Goal: Task Accomplishment & Management: Use online tool/utility

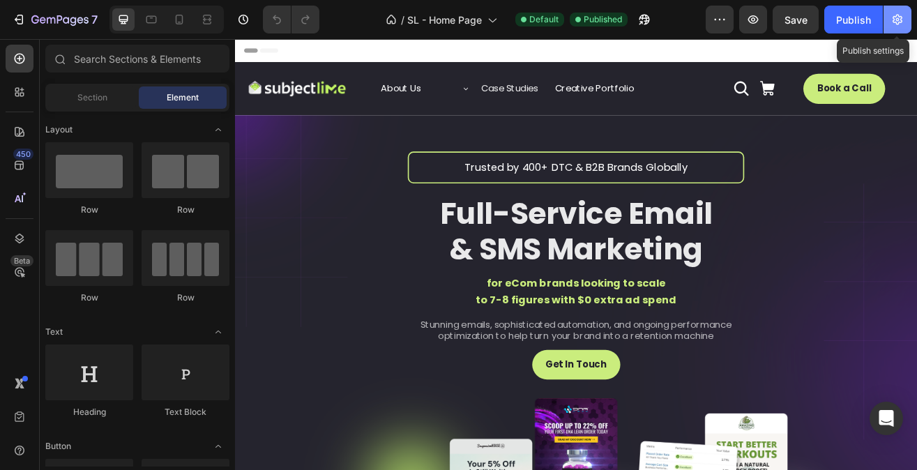
click at [887, 22] on button "button" at bounding box center [898, 20] width 28 height 28
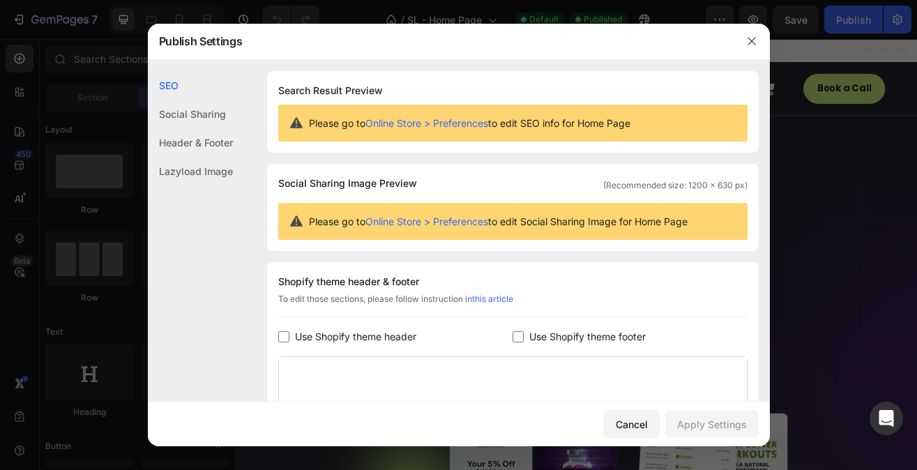
click at [463, 130] on span "Please go to Online Store > Preferences to edit SEO info for Home Page" at bounding box center [470, 123] width 322 height 15
click at [477, 121] on link "Online Store > Preferences" at bounding box center [426, 123] width 123 height 12
click at [753, 43] on icon "button" at bounding box center [751, 41] width 11 height 11
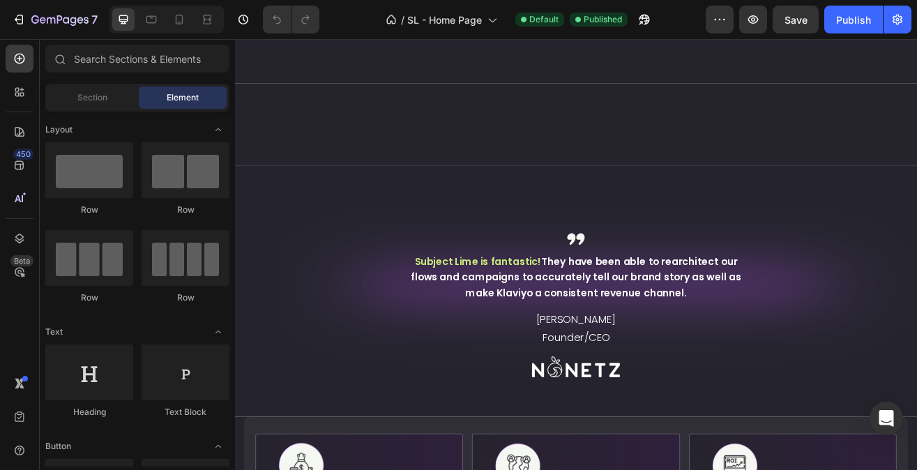
scroll to position [213, 0]
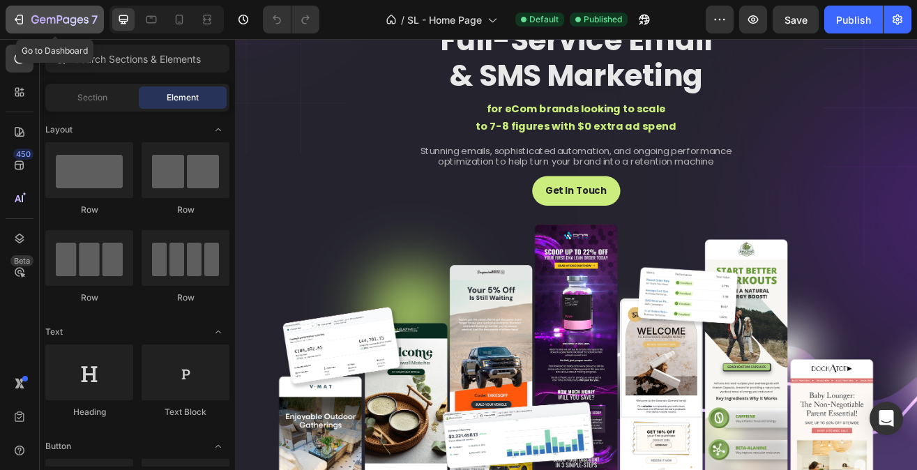
click at [50, 25] on icon "button" at bounding box center [59, 21] width 57 height 12
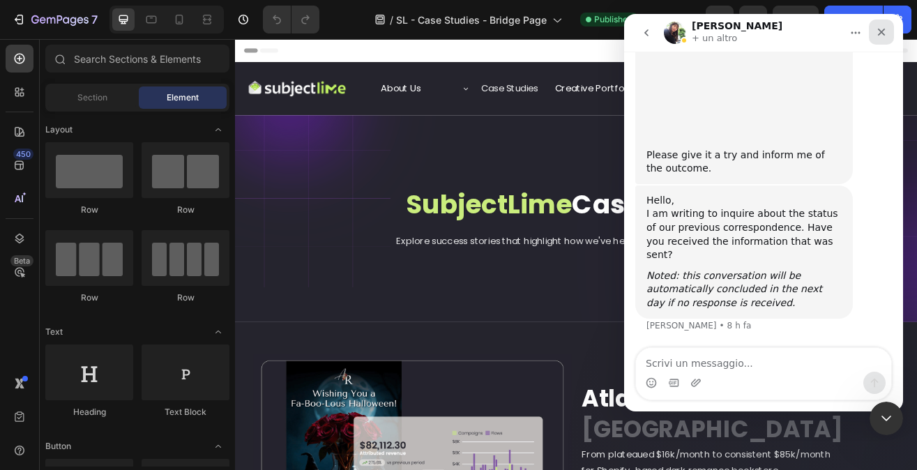
scroll to position [4975, 0]
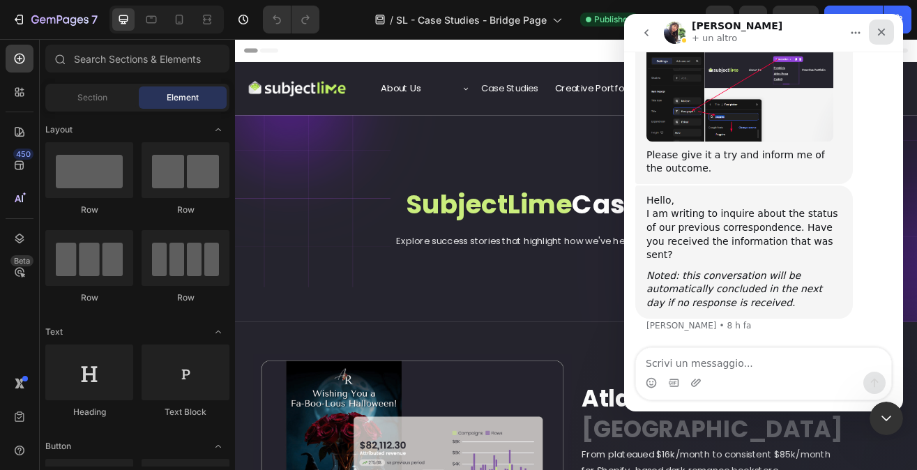
click at [880, 33] on icon "Chiudi" at bounding box center [882, 33] width 8 height 8
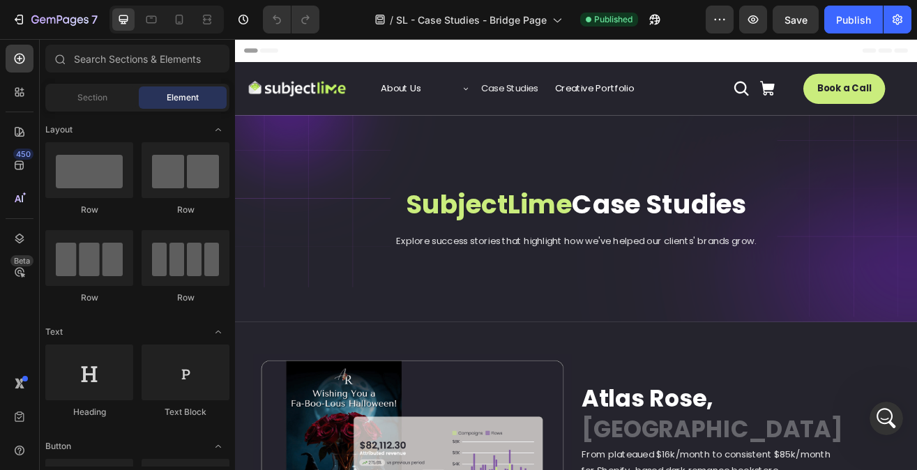
scroll to position [0, 0]
click at [902, 14] on icon "button" at bounding box center [898, 20] width 14 height 14
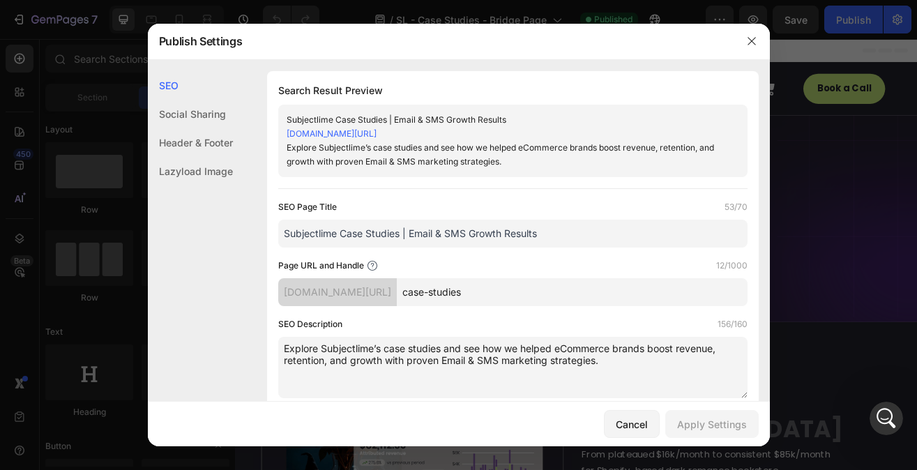
click at [359, 231] on input "Subjectlime Case Studies | Email & SMS Growth Results" at bounding box center [512, 234] width 469 height 28
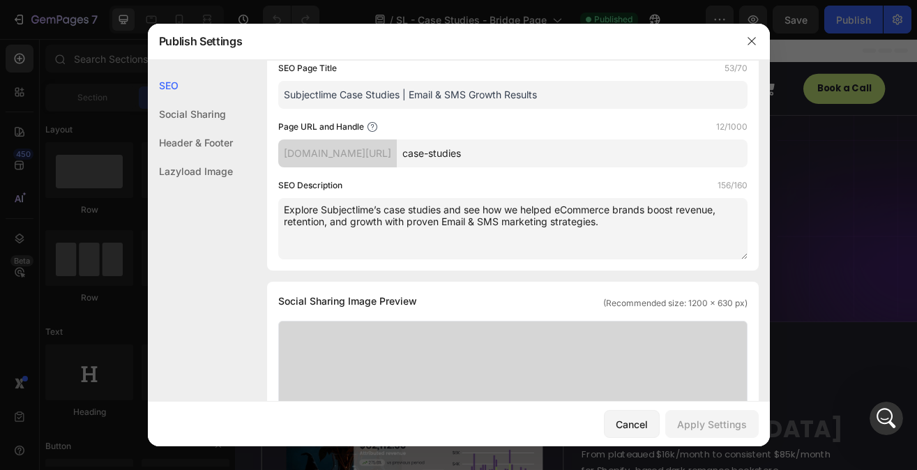
scroll to position [0, 0]
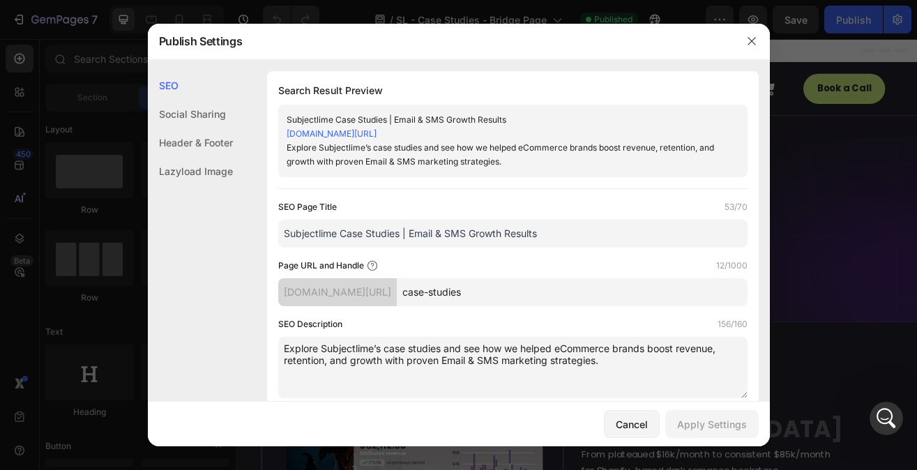
click at [45, 15] on div at bounding box center [458, 235] width 917 height 470
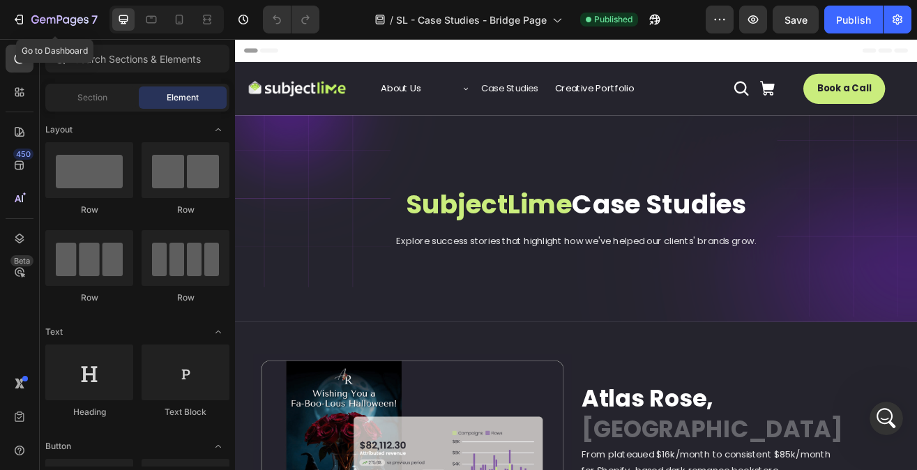
click at [45, 15] on icon "button" at bounding box center [59, 21] width 57 height 12
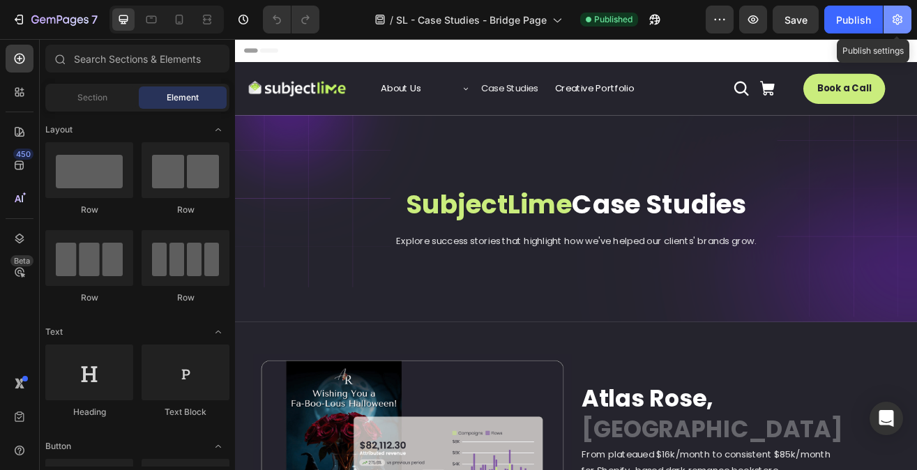
click at [900, 17] on icon "button" at bounding box center [898, 20] width 14 height 14
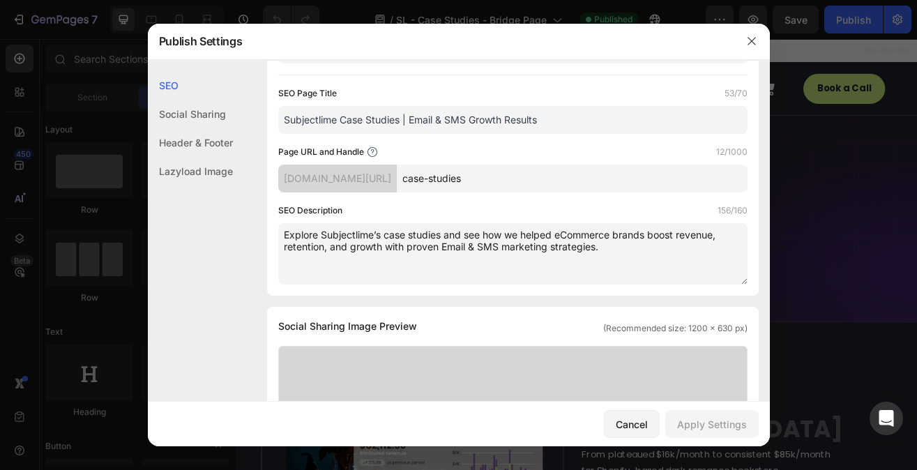
scroll to position [133, 0]
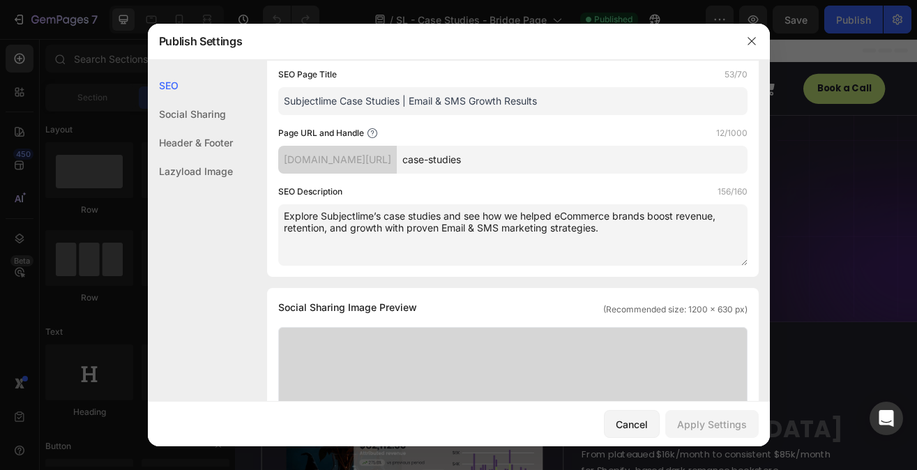
click at [612, 107] on input "Subjectlime Case Studies | Email & SMS Growth Results" at bounding box center [512, 101] width 469 height 28
drag, startPoint x: 340, startPoint y: 102, endPoint x: 398, endPoint y: 103, distance: 57.9
click at [398, 103] on input "Subjectlime Case Studies | Email & SMS Growth Results" at bounding box center [512, 101] width 469 height 28
drag, startPoint x: 349, startPoint y: 100, endPoint x: 531, endPoint y: 103, distance: 182.8
click at [531, 103] on input "Subjectlime | Email & SMS Growth Results" at bounding box center [512, 101] width 469 height 28
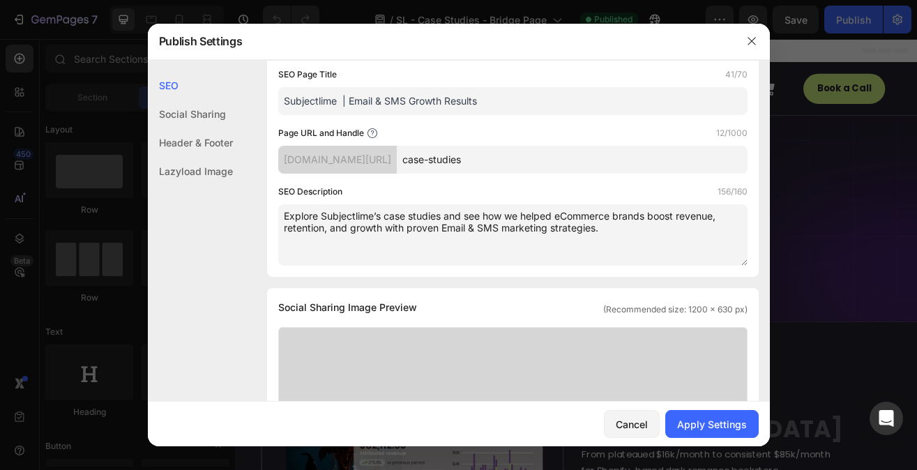
paste input "Case Studie"
type input "Subjectlime | Case Studies"
click at [681, 421] on div "Apply Settings" at bounding box center [712, 424] width 70 height 15
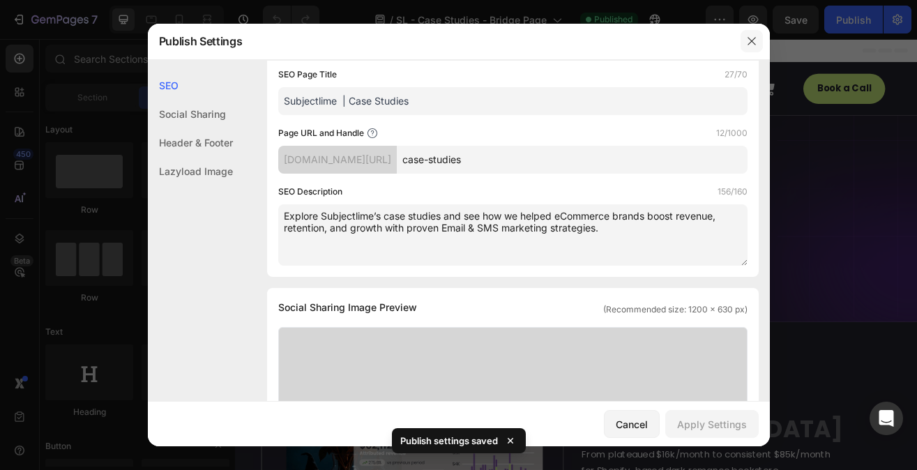
click at [753, 47] on icon "button" at bounding box center [751, 41] width 11 height 11
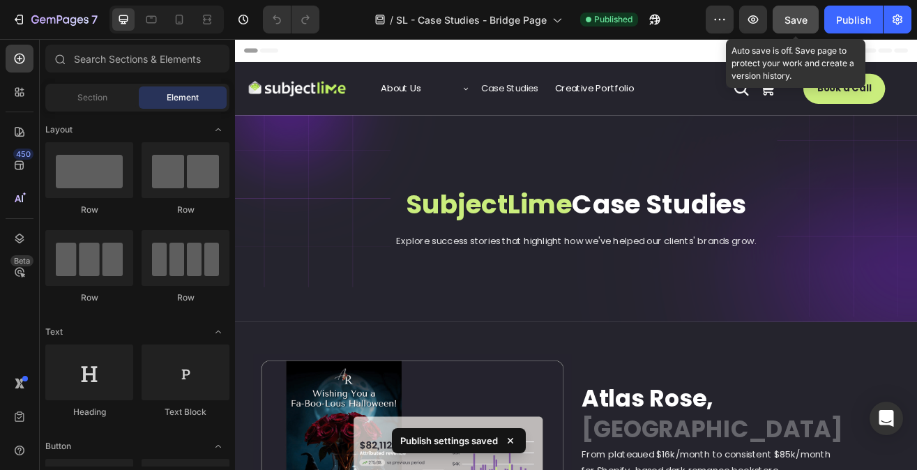
click at [791, 19] on span "Save" at bounding box center [796, 20] width 23 height 12
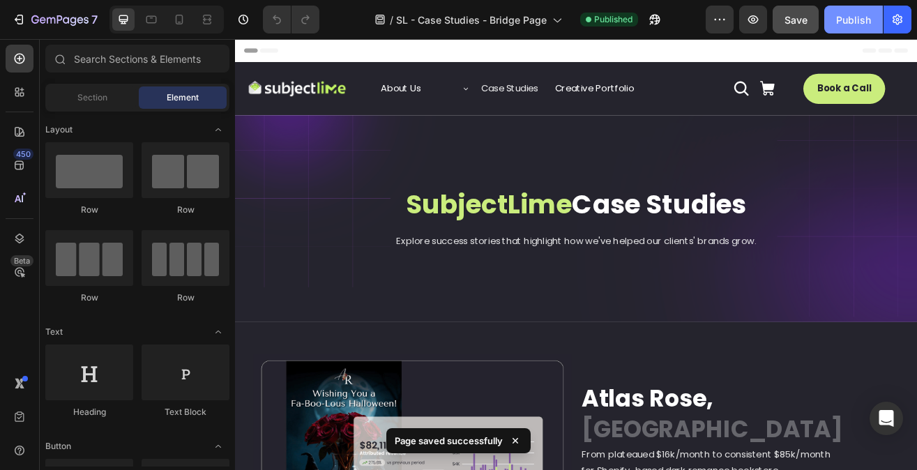
click at [831, 21] on button "Publish" at bounding box center [853, 20] width 59 height 28
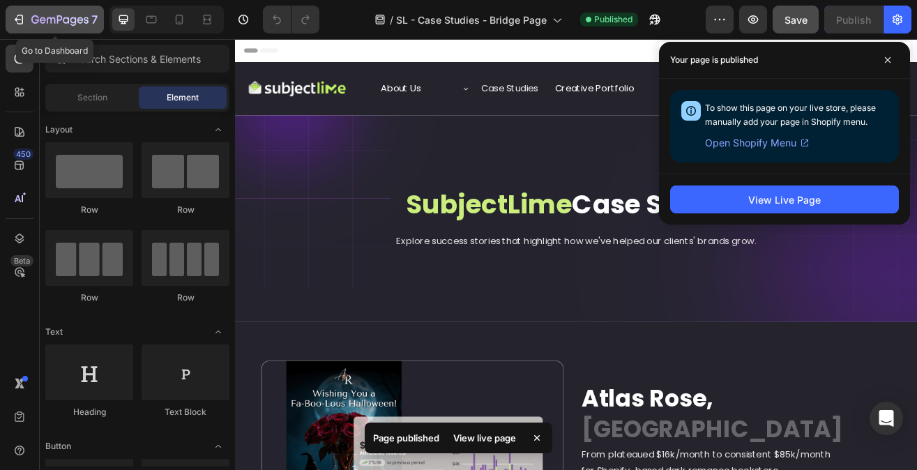
click at [63, 20] on icon "button" at bounding box center [66, 20] width 6 height 6
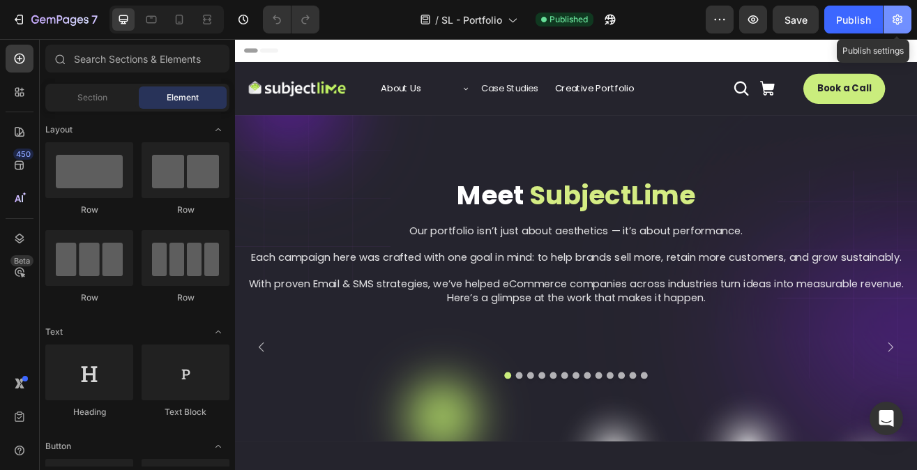
click at [896, 13] on icon "button" at bounding box center [898, 20] width 14 height 14
click at [891, 19] on icon "button" at bounding box center [898, 20] width 14 height 14
click at [854, 22] on div "Publish" at bounding box center [853, 20] width 35 height 15
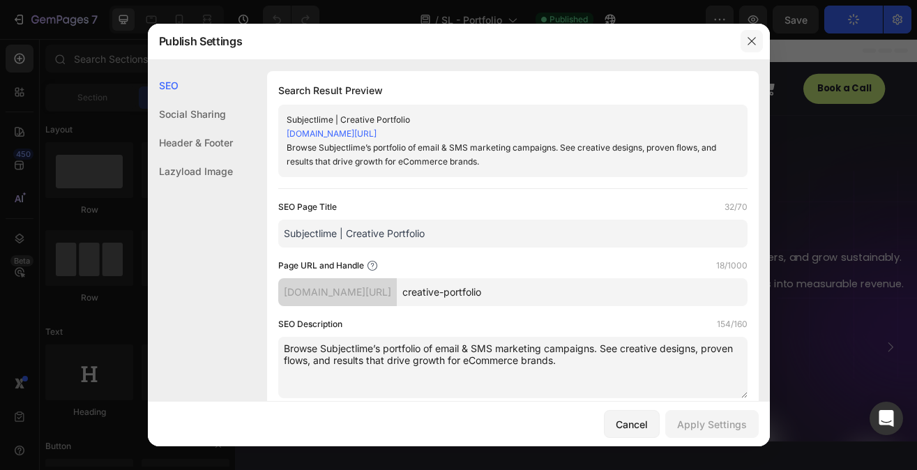
click at [755, 43] on icon "button" at bounding box center [751, 41] width 11 height 11
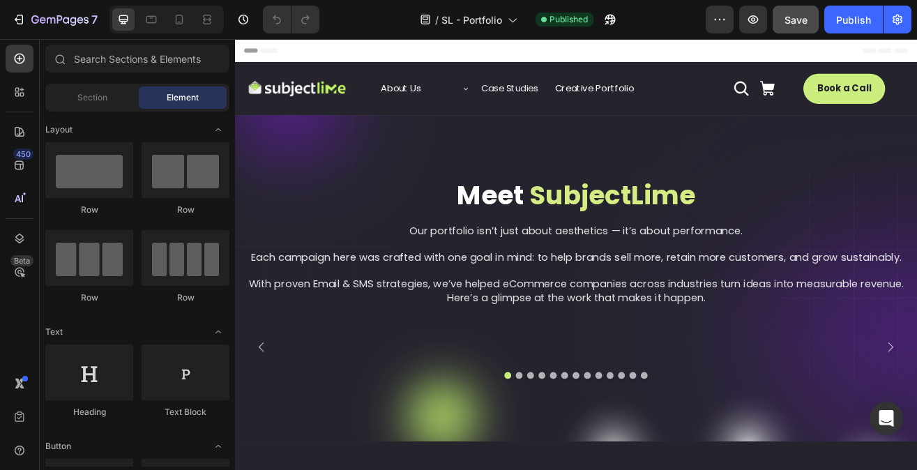
click at [796, 25] on span "Save" at bounding box center [796, 20] width 23 height 12
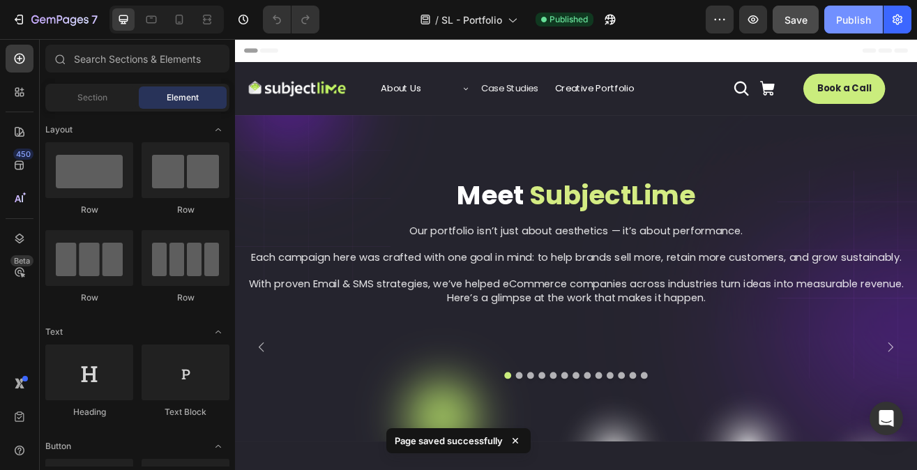
click at [864, 22] on div "Publish" at bounding box center [853, 20] width 35 height 15
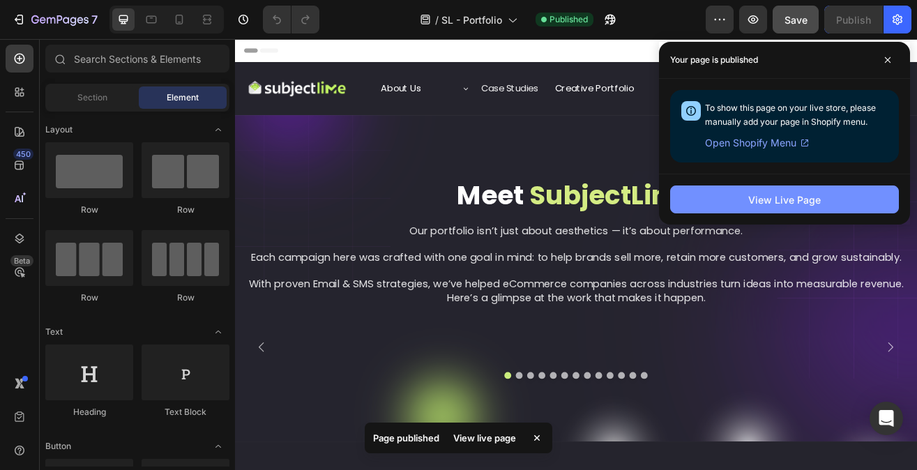
click at [757, 203] on div "View Live Page" at bounding box center [784, 200] width 73 height 15
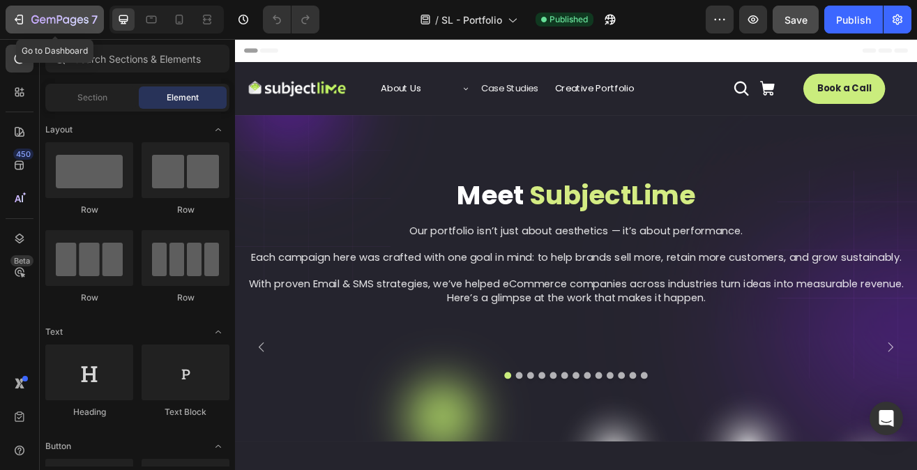
click at [72, 20] on icon "button" at bounding box center [59, 21] width 57 height 12
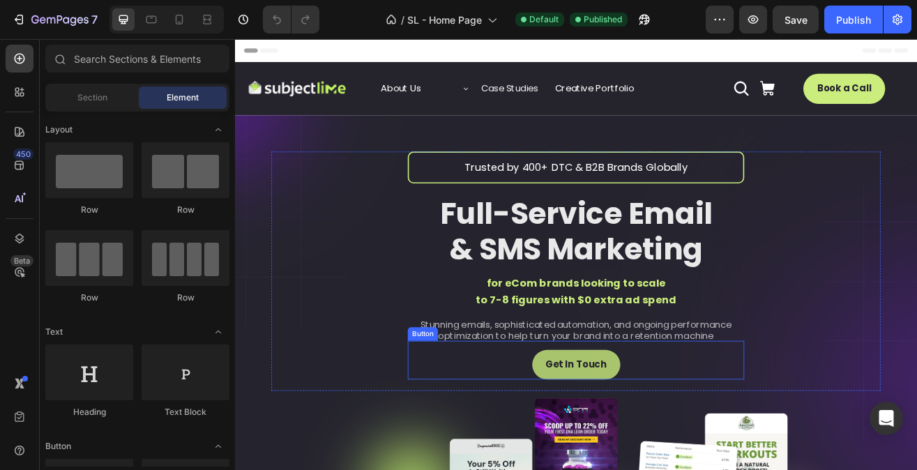
click at [635, 424] on link "Get In Touch" at bounding box center [654, 439] width 108 height 37
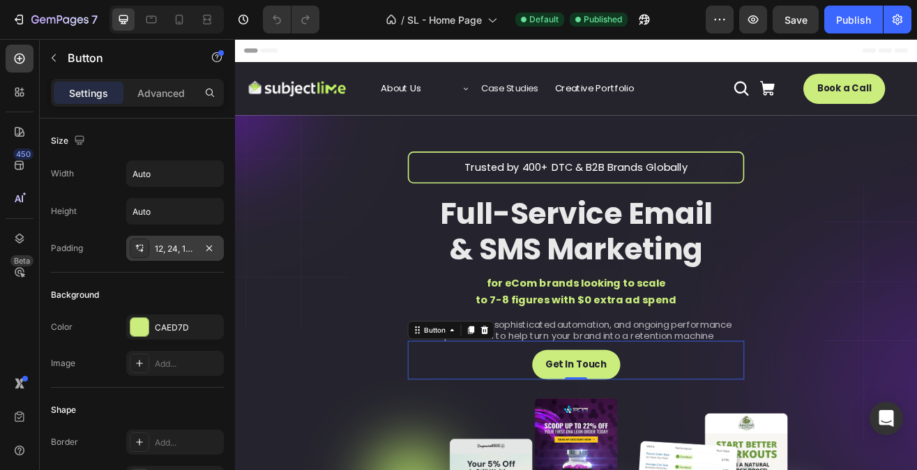
scroll to position [718, 0]
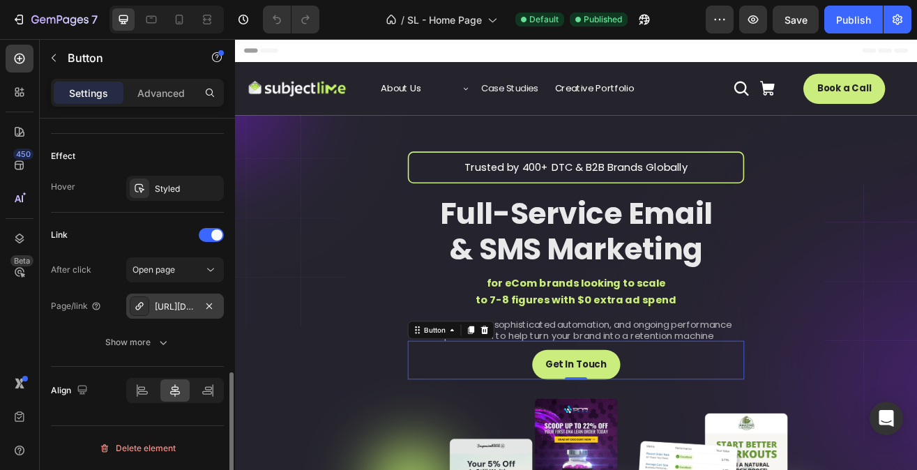
click at [174, 303] on div "[URL][DOMAIN_NAME][DOMAIN_NAME]" at bounding box center [175, 307] width 40 height 13
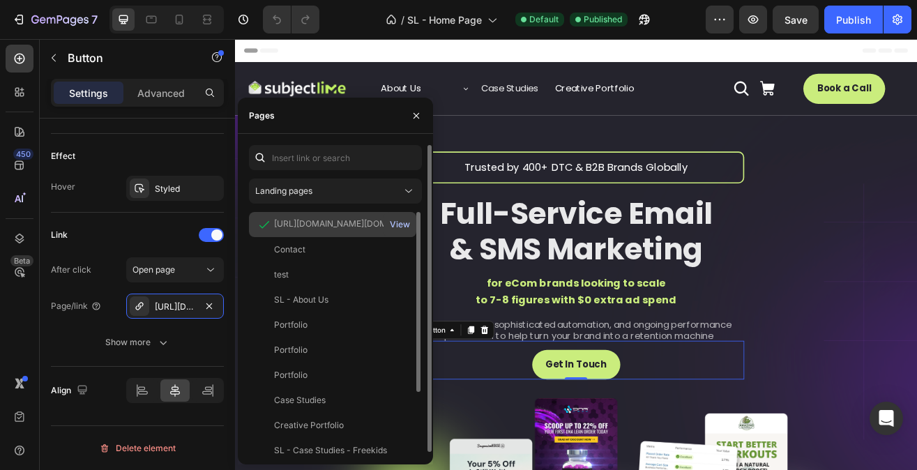
click at [402, 226] on div "View" at bounding box center [400, 224] width 20 height 13
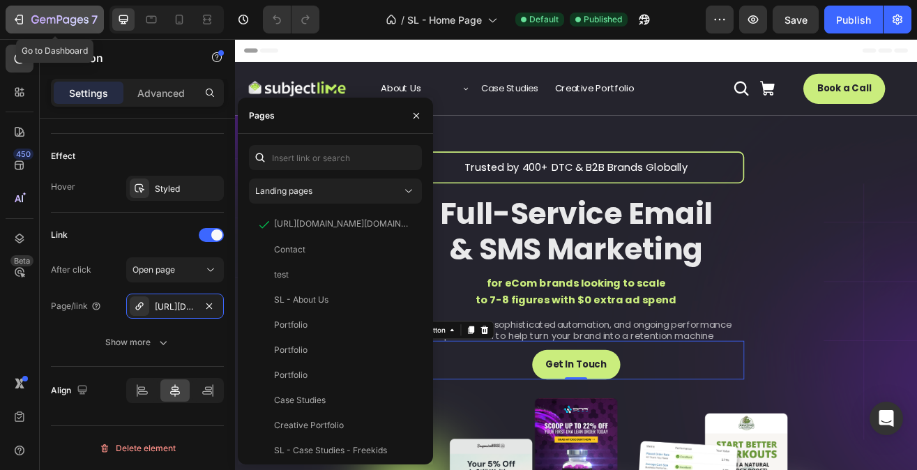
click at [72, 15] on icon "button" at bounding box center [59, 21] width 57 height 12
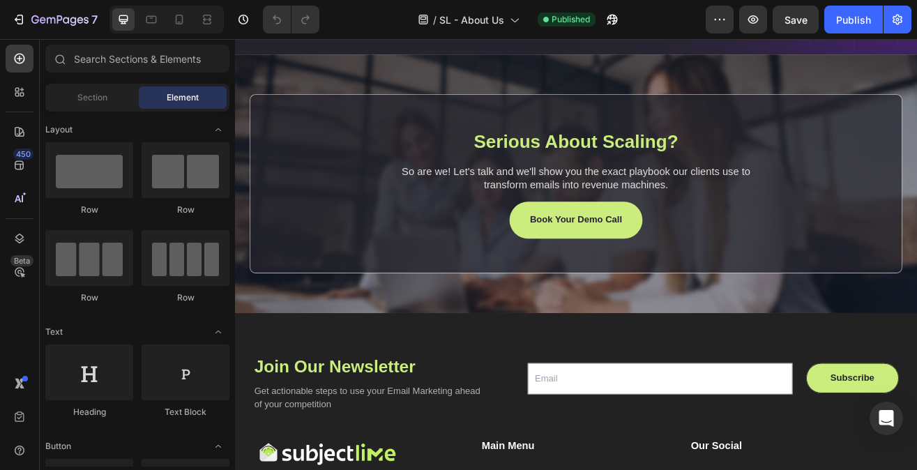
scroll to position [966, 0]
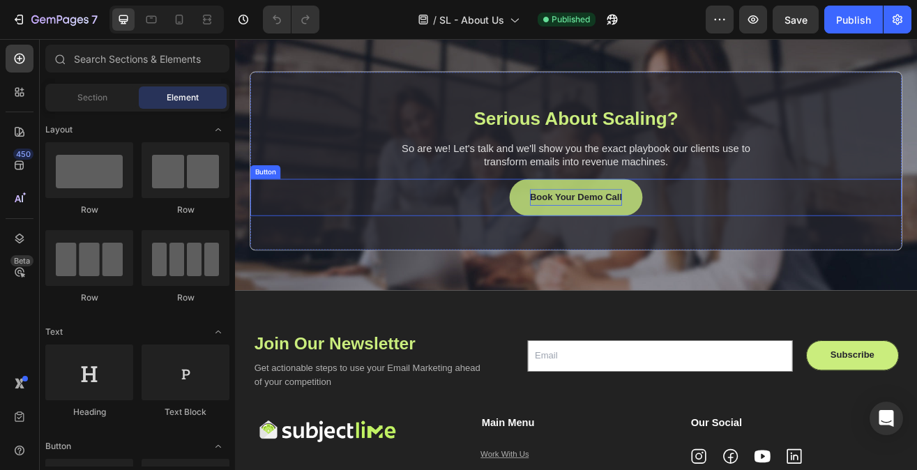
click at [615, 243] on p "Book Your Demo Call" at bounding box center [653, 233] width 113 height 20
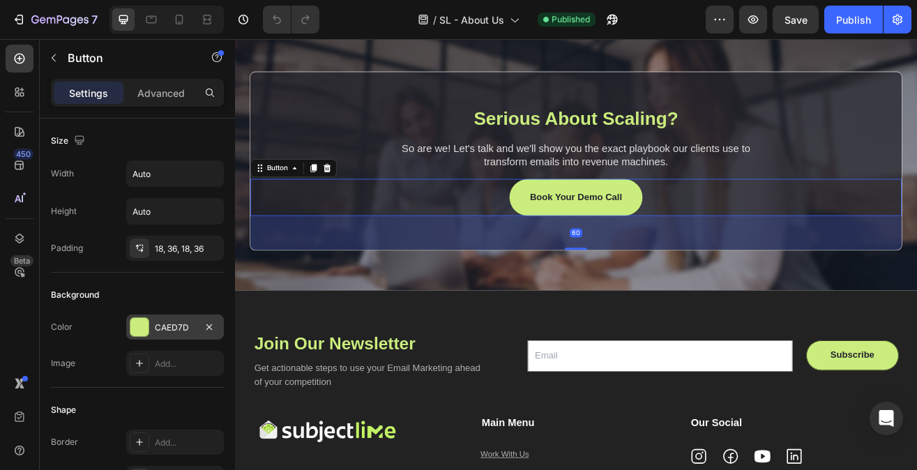
scroll to position [609, 0]
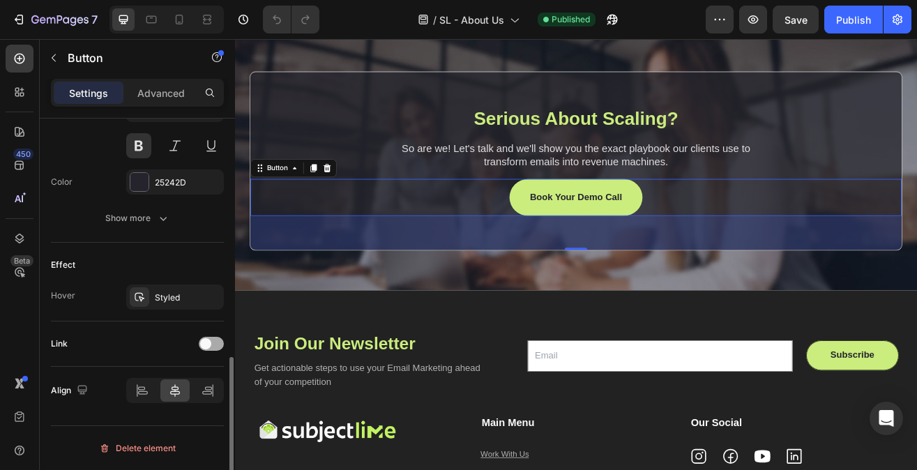
click at [215, 343] on div at bounding box center [211, 344] width 25 height 14
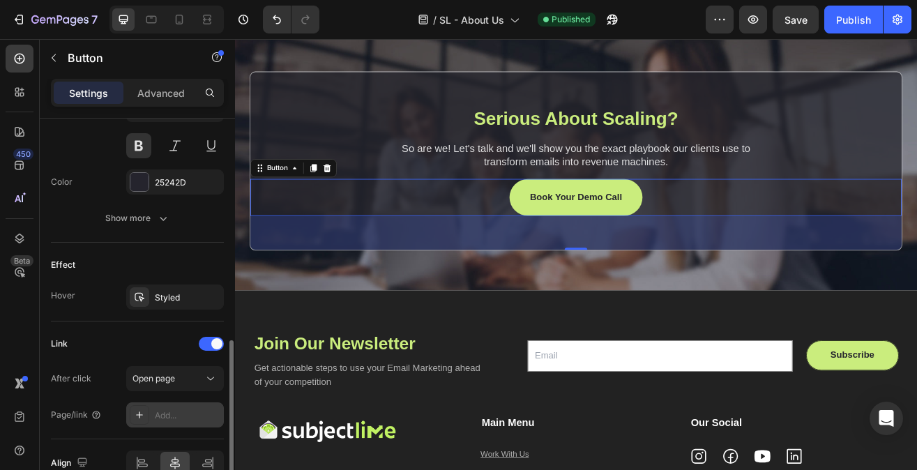
click at [183, 407] on div "Add..." at bounding box center [175, 414] width 98 height 25
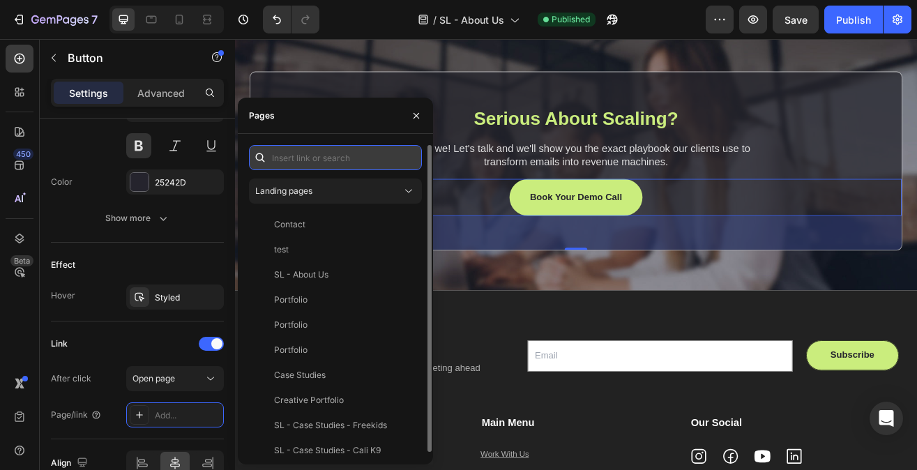
click at [347, 160] on input "text" at bounding box center [335, 157] width 173 height 25
paste input "[URL][DOMAIN_NAME][DOMAIN_NAME]"
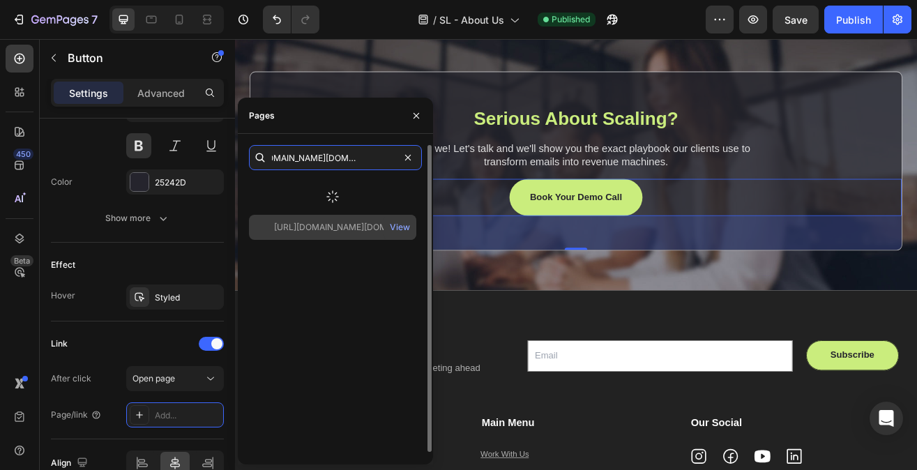
type input "[URL][DOMAIN_NAME][DOMAIN_NAME]"
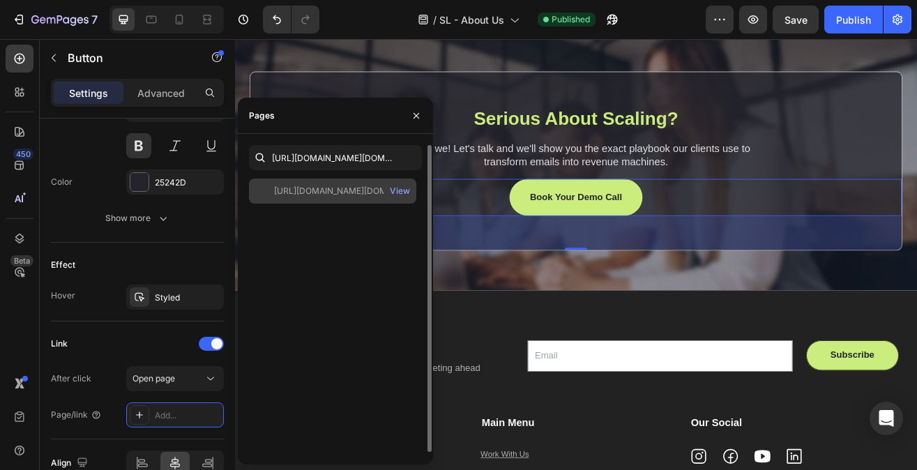
click at [329, 193] on div "[URL][DOMAIN_NAME][DOMAIN_NAME]" at bounding box center [341, 191] width 134 height 13
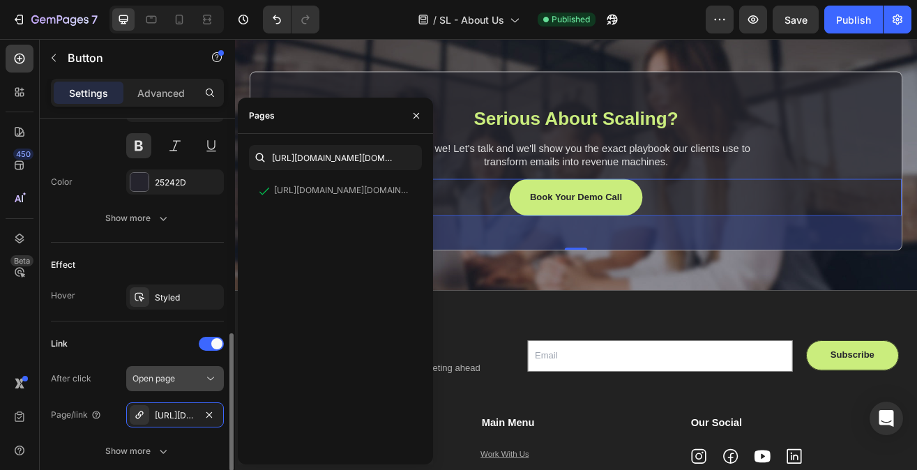
click at [184, 389] on button "Open page" at bounding box center [175, 378] width 98 height 25
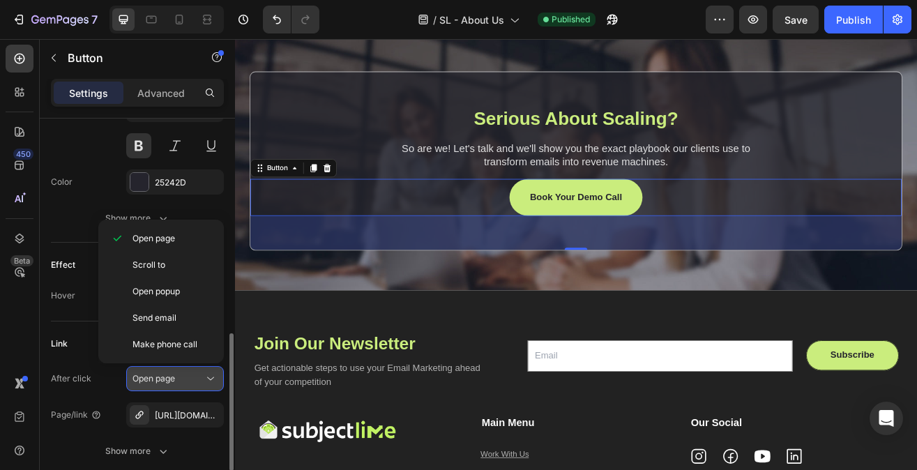
click at [184, 389] on button "Open page" at bounding box center [175, 378] width 98 height 25
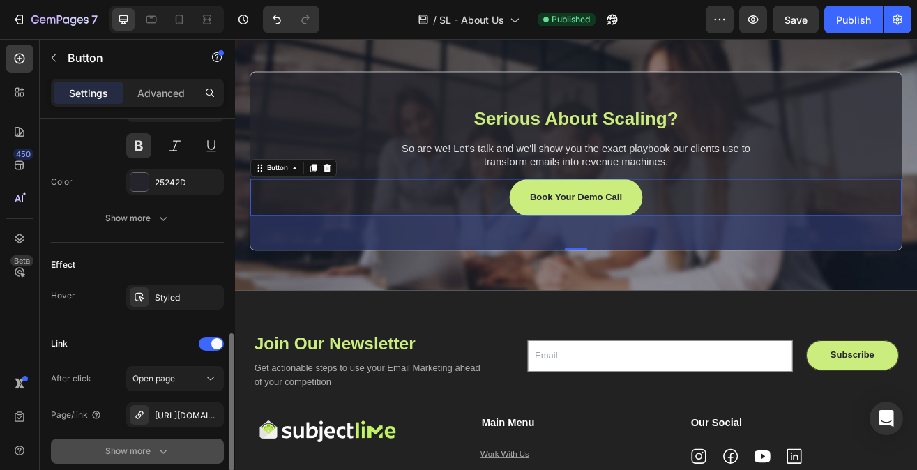
click at [166, 451] on icon "button" at bounding box center [163, 451] width 14 height 14
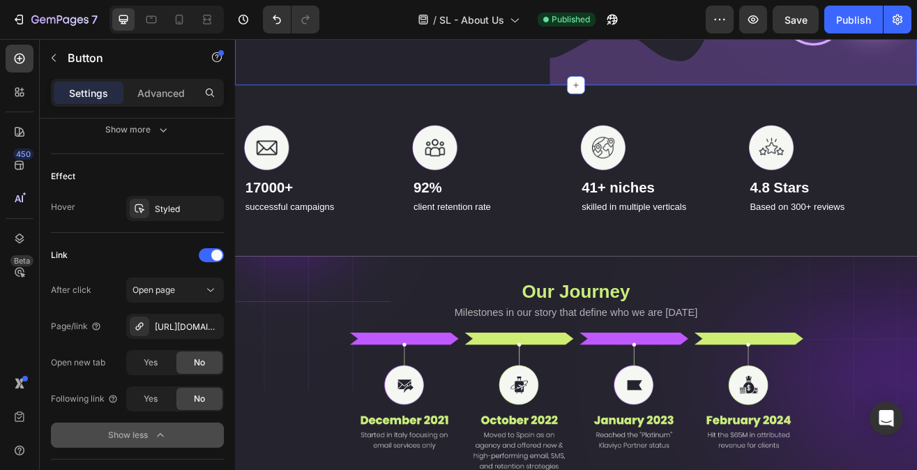
scroll to position [545, 0]
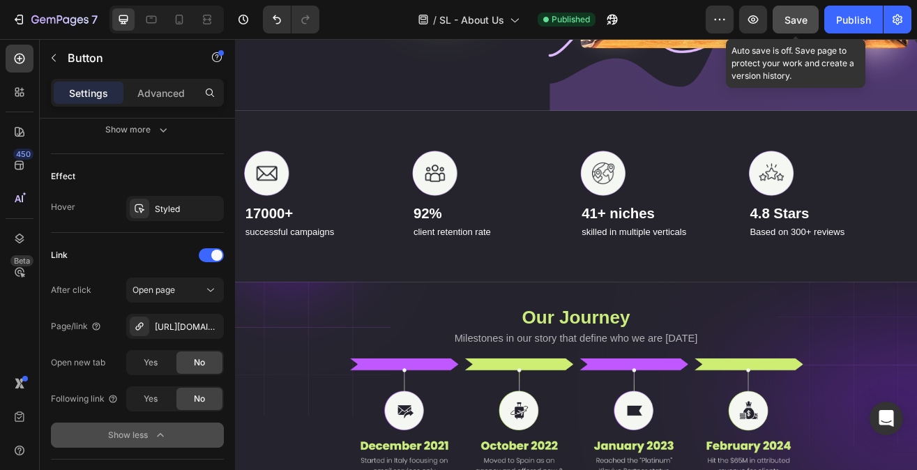
click at [795, 16] on span "Save" at bounding box center [796, 20] width 23 height 12
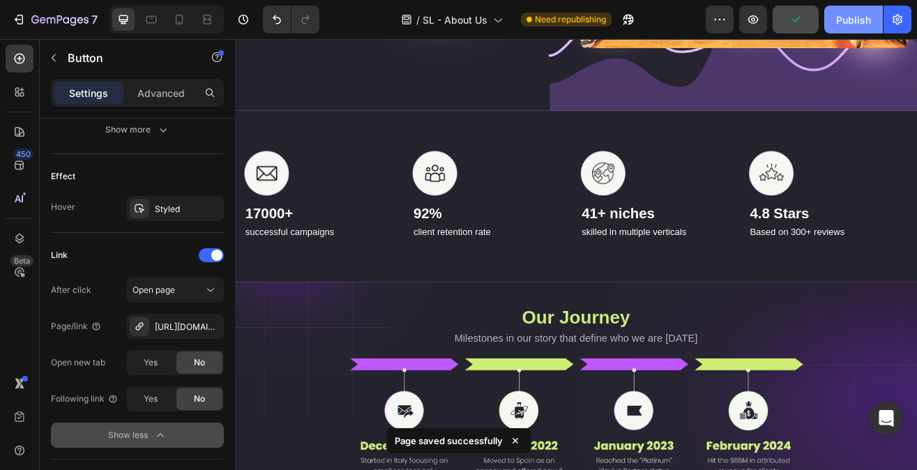
click at [849, 24] on div "Publish" at bounding box center [853, 20] width 35 height 15
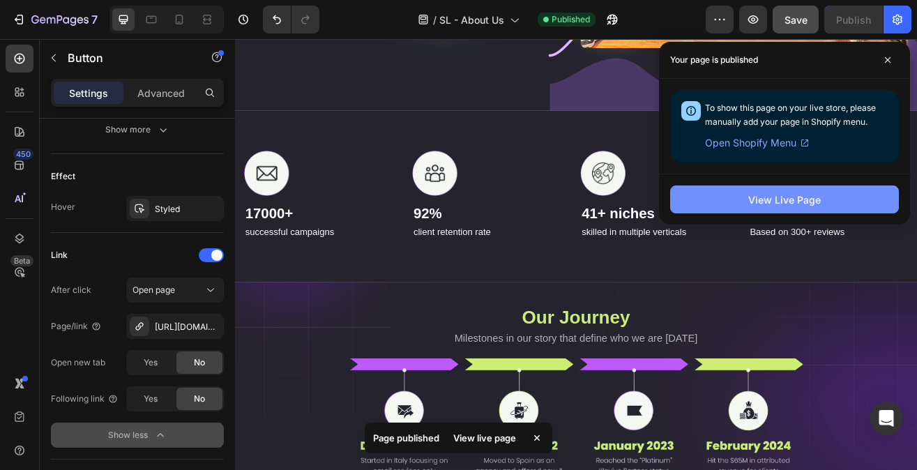
click at [800, 204] on div "View Live Page" at bounding box center [784, 200] width 73 height 15
